Goal: Check status: Check status

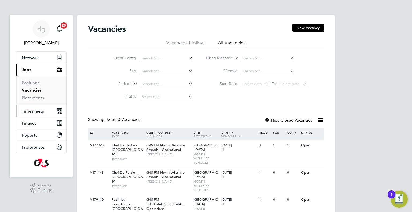
click at [29, 111] on span "Timesheets" at bounding box center [33, 111] width 22 height 5
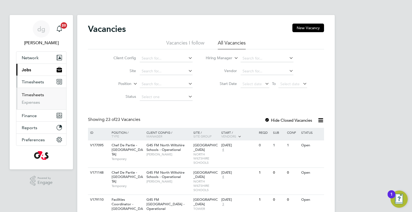
click at [30, 97] on link "Timesheets" at bounding box center [33, 94] width 22 height 5
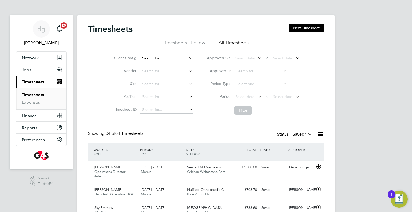
click at [159, 57] on input at bounding box center [166, 59] width 53 height 8
click at [162, 70] on li "(DNU) G4S PTS - FM Operational" at bounding box center [192, 72] width 105 height 7
type input "(DNU) G4S PTS - FM Operational"
click at [188, 59] on icon at bounding box center [188, 58] width 0 height 8
click at [184, 59] on input at bounding box center [166, 59] width 53 height 8
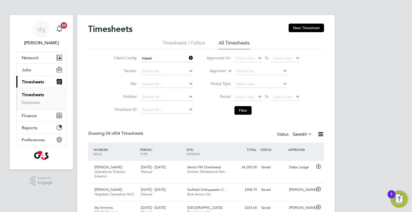
click at [186, 73] on li "G4S FM [GEOGRAPHIC_DATA] - Operational" at bounding box center [177, 72] width 74 height 7
type input "G4S FM [GEOGRAPHIC_DATA] - Operational"
click at [239, 111] on button "Filter" at bounding box center [243, 110] width 17 height 9
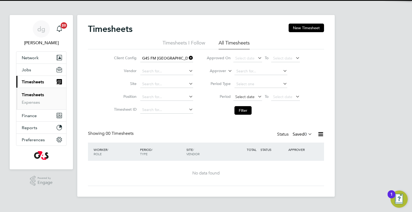
click at [238, 97] on span "Select date" at bounding box center [244, 96] width 19 height 5
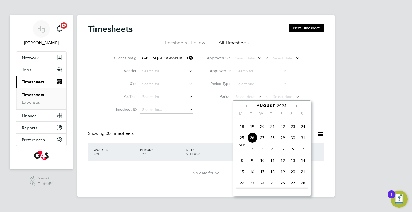
click at [241, 132] on span "18" at bounding box center [242, 127] width 10 height 10
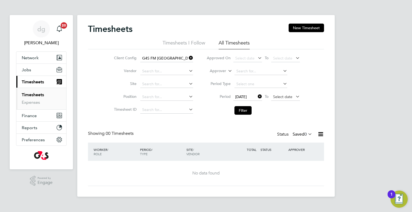
click at [279, 96] on span "Select date" at bounding box center [282, 96] width 19 height 5
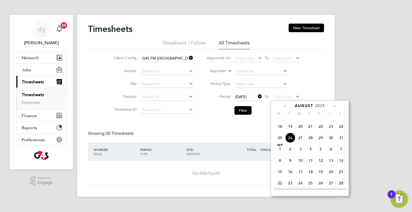
click at [340, 132] on span "24" at bounding box center [341, 127] width 10 height 10
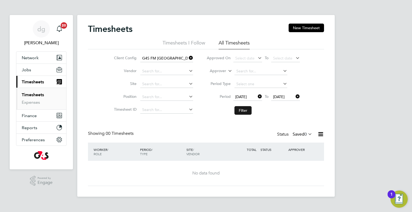
click at [251, 110] on li "Filter" at bounding box center [253, 111] width 107 height 14
click at [248, 111] on button "Filter" at bounding box center [243, 110] width 17 height 9
click at [300, 136] on label "Saved 0" at bounding box center [303, 134] width 20 height 5
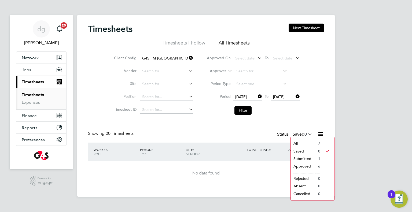
click at [300, 158] on li "Submitted" at bounding box center [303, 159] width 25 height 8
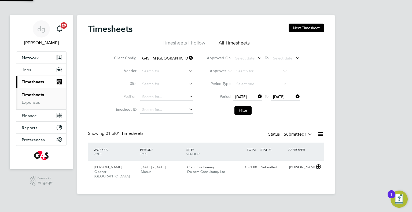
scroll to position [13, 47]
click at [305, 133] on span "1" at bounding box center [306, 134] width 2 height 5
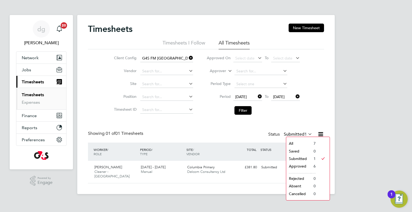
click at [188, 58] on icon at bounding box center [188, 58] width 0 height 8
click at [183, 59] on input at bounding box center [166, 59] width 53 height 8
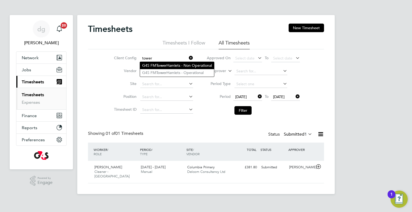
click at [185, 68] on li "G4S FM Tower Hamlets - Non Operational" at bounding box center [177, 65] width 74 height 7
type input "G4S FM Tower Hamlets - Non Operational"
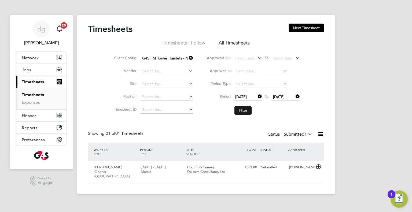
click at [240, 112] on button "Filter" at bounding box center [243, 110] width 17 height 9
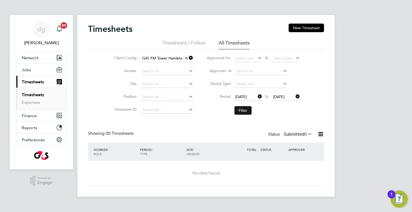
click at [240, 110] on button "Filter" at bounding box center [243, 110] width 17 height 9
click at [286, 134] on label "Submitted 0" at bounding box center [298, 134] width 28 height 5
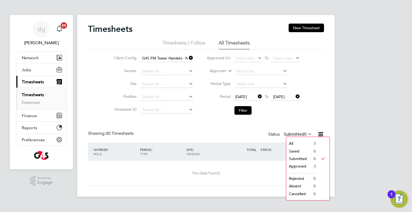
click at [293, 166] on li "Approved" at bounding box center [298, 167] width 25 height 8
